Goal: Information Seeking & Learning: Understand process/instructions

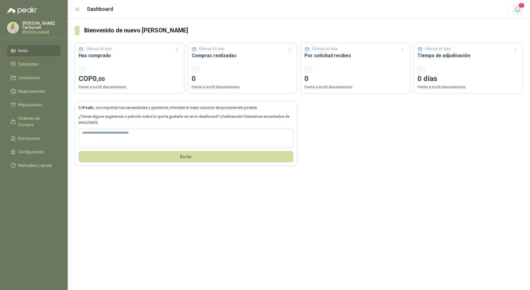
click at [521, 8] on span "1" at bounding box center [521, 6] width 6 height 6
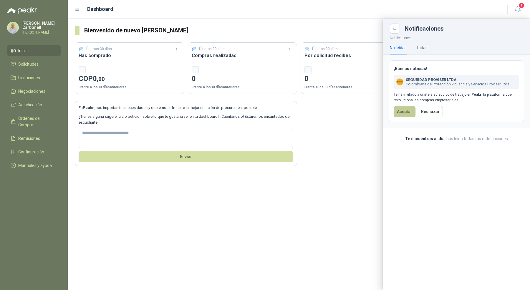
click at [408, 109] on button "Aceptar" at bounding box center [404, 111] width 22 height 11
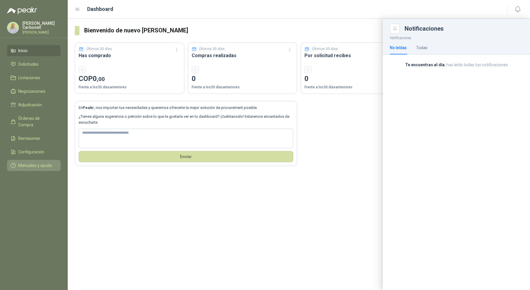
click at [23, 162] on span "Manuales y ayuda" at bounding box center [35, 165] width 34 height 6
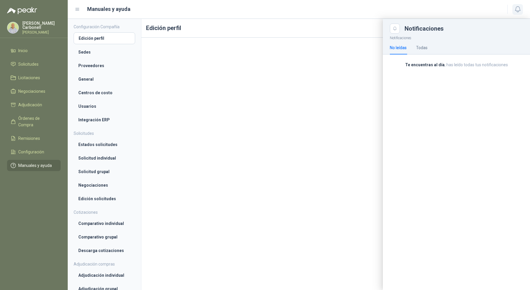
click at [518, 9] on icon "button" at bounding box center [517, 9] width 7 height 7
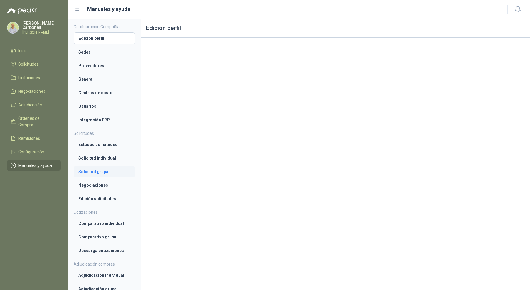
scroll to position [19, 0]
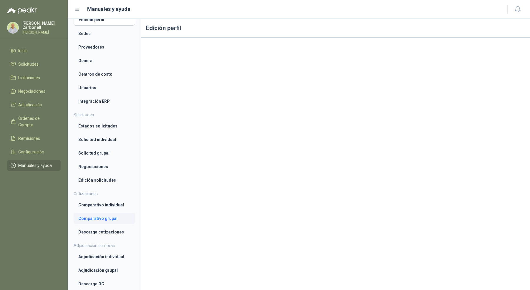
click at [112, 217] on li "Comparativo grupal" at bounding box center [104, 218] width 52 height 6
